Goal: Task Accomplishment & Management: Use online tool/utility

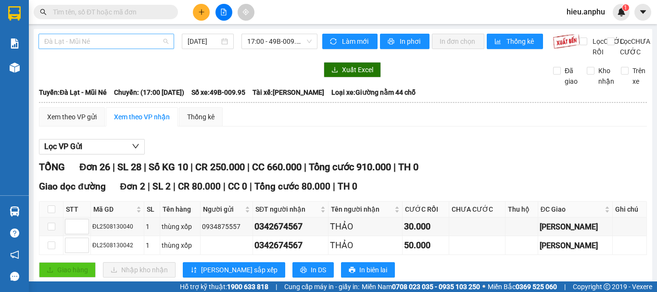
click at [115, 45] on span "Đà Lạt - Mũi Né" at bounding box center [106, 41] width 124 height 14
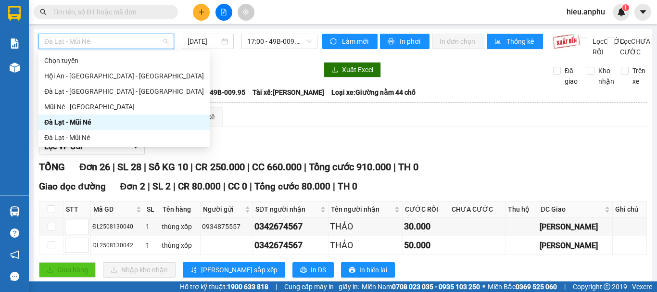
drag, startPoint x: 93, startPoint y: 122, endPoint x: 218, endPoint y: 96, distance: 128.3
click at [96, 121] on div "Đà Lạt - Mũi Né" at bounding box center [124, 122] width 160 height 11
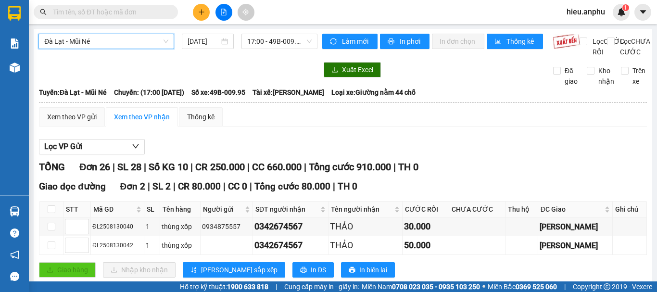
scroll to position [240, 0]
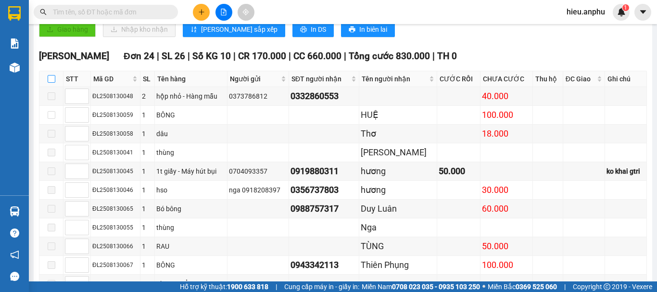
click at [51, 83] on input "checkbox" at bounding box center [52, 79] width 8 height 8
checkbox input "true"
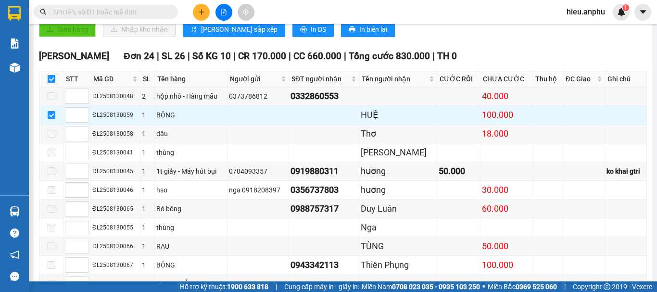
click at [49, 83] on input "checkbox" at bounding box center [52, 79] width 8 height 8
checkbox input "false"
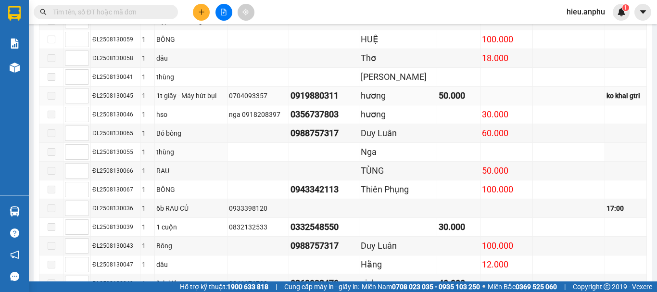
scroll to position [364, 0]
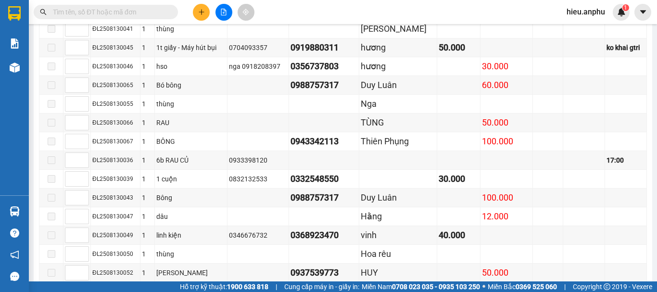
click at [588, 14] on span "hieu.anphu" at bounding box center [586, 12] width 54 height 12
click at [587, 31] on span "Đăng xuất" at bounding box center [594, 30] width 40 height 11
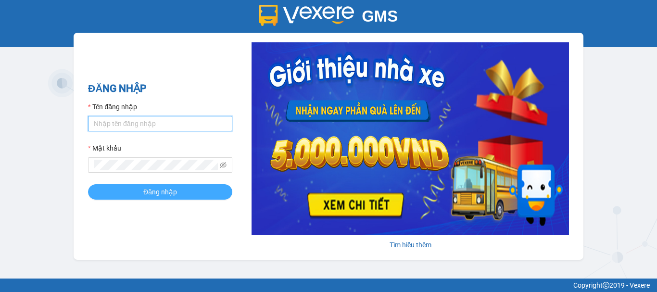
type input "trung.anphu"
click at [167, 189] on span "Đăng nhập" at bounding box center [160, 192] width 34 height 11
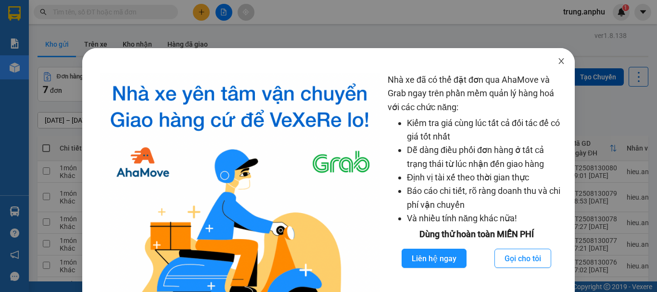
click at [558, 60] on icon "close" at bounding box center [561, 61] width 8 height 8
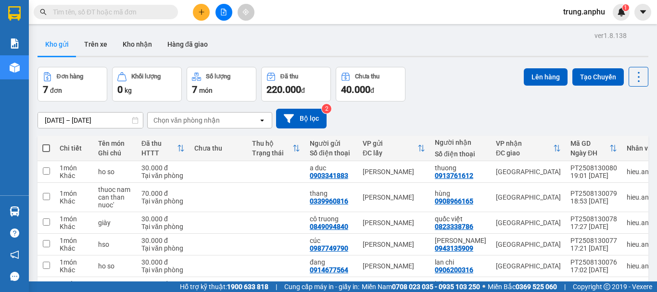
click at [115, 14] on input "text" at bounding box center [109, 12] width 113 height 11
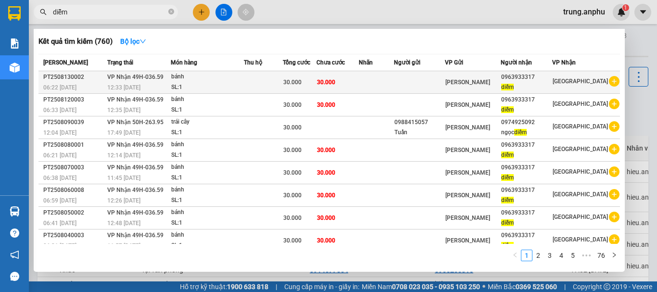
type input "diễm"
click at [609, 82] on icon "plus-circle" at bounding box center [614, 81] width 11 height 11
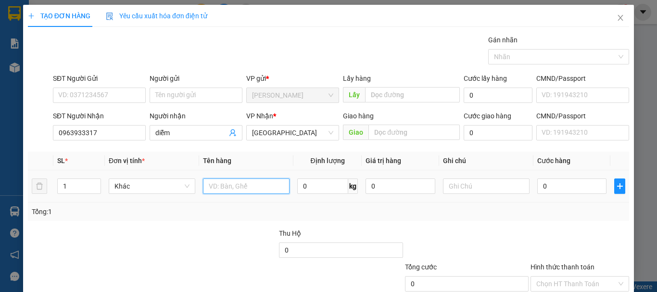
click at [240, 185] on input "text" at bounding box center [246, 185] width 87 height 15
type input "bánh"
click at [556, 194] on div "0" at bounding box center [571, 185] width 69 height 19
click at [556, 188] on input "0" at bounding box center [571, 185] width 69 height 15
type input "3"
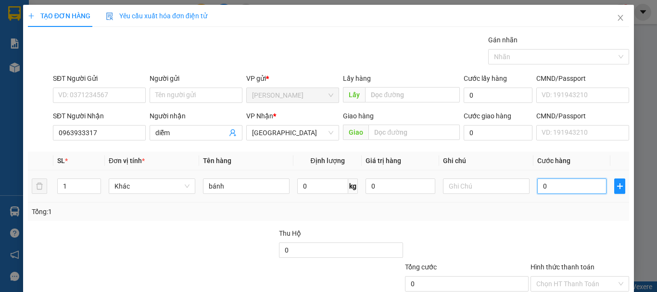
type input "3"
type input "30"
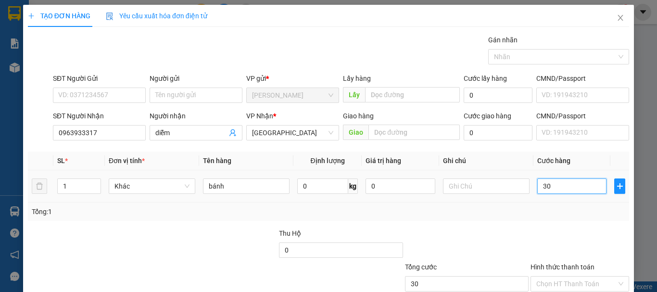
scroll to position [64, 0]
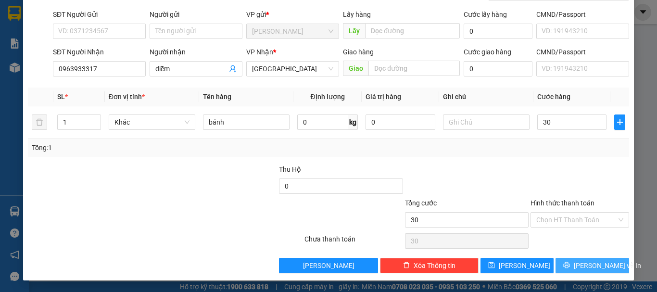
type input "30.000"
click at [590, 264] on span "Lưu và In" at bounding box center [607, 265] width 67 height 11
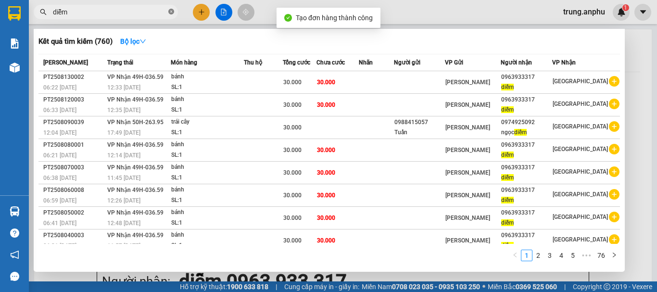
click at [171, 11] on icon "close-circle" at bounding box center [171, 12] width 6 height 6
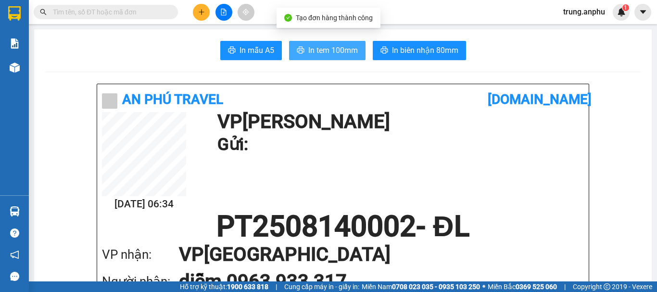
click at [312, 52] on span "In tem 100mm" at bounding box center [333, 50] width 50 height 12
